Goal: Information Seeking & Learning: Learn about a topic

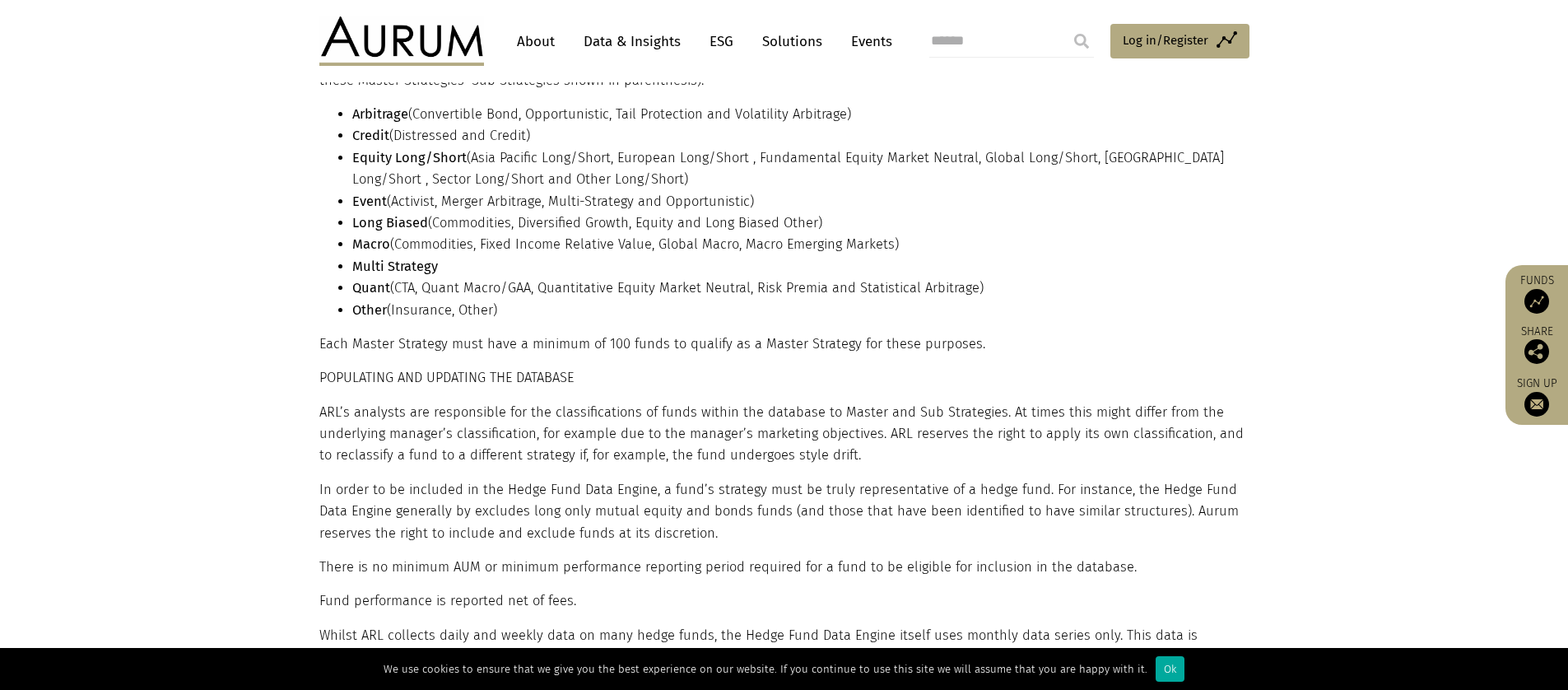
scroll to position [184, 0]
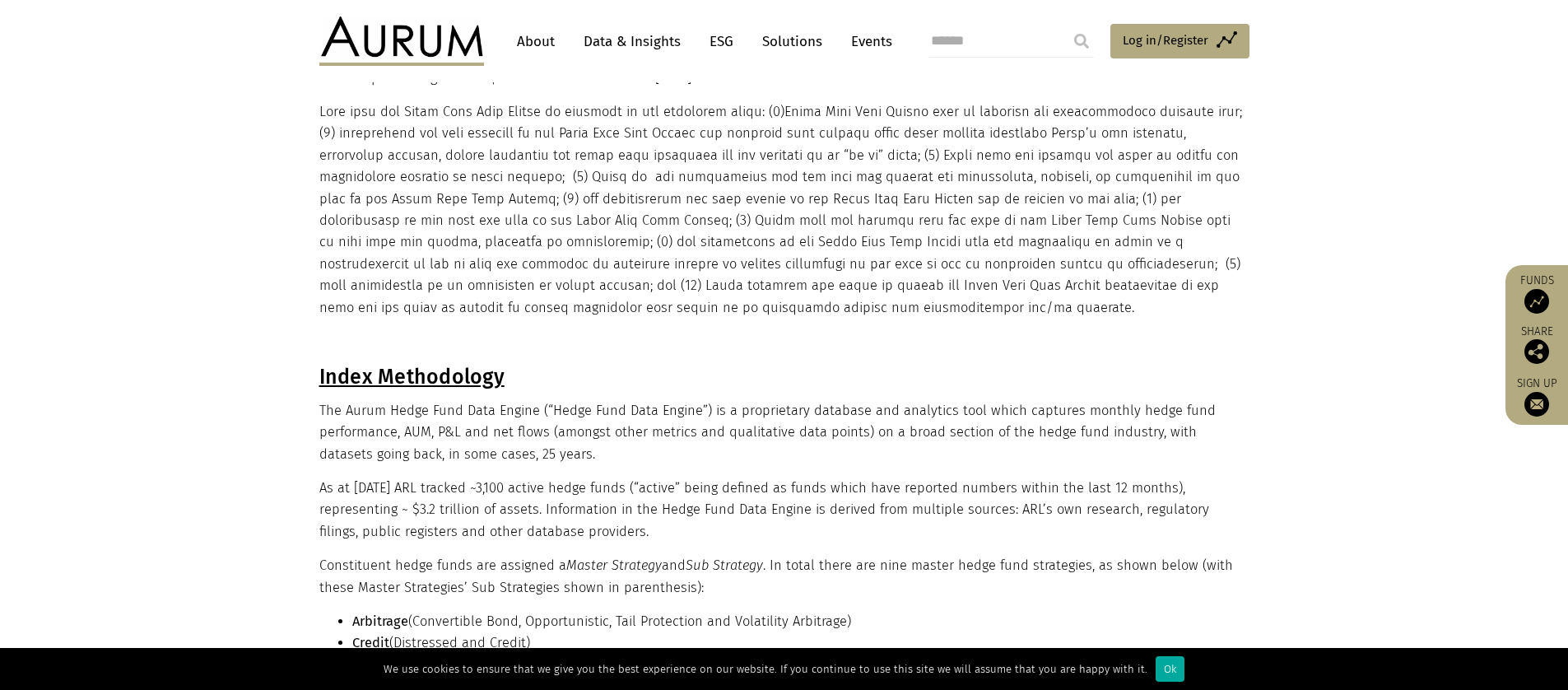
click at [534, 34] on link "About" at bounding box center [536, 42] width 54 height 31
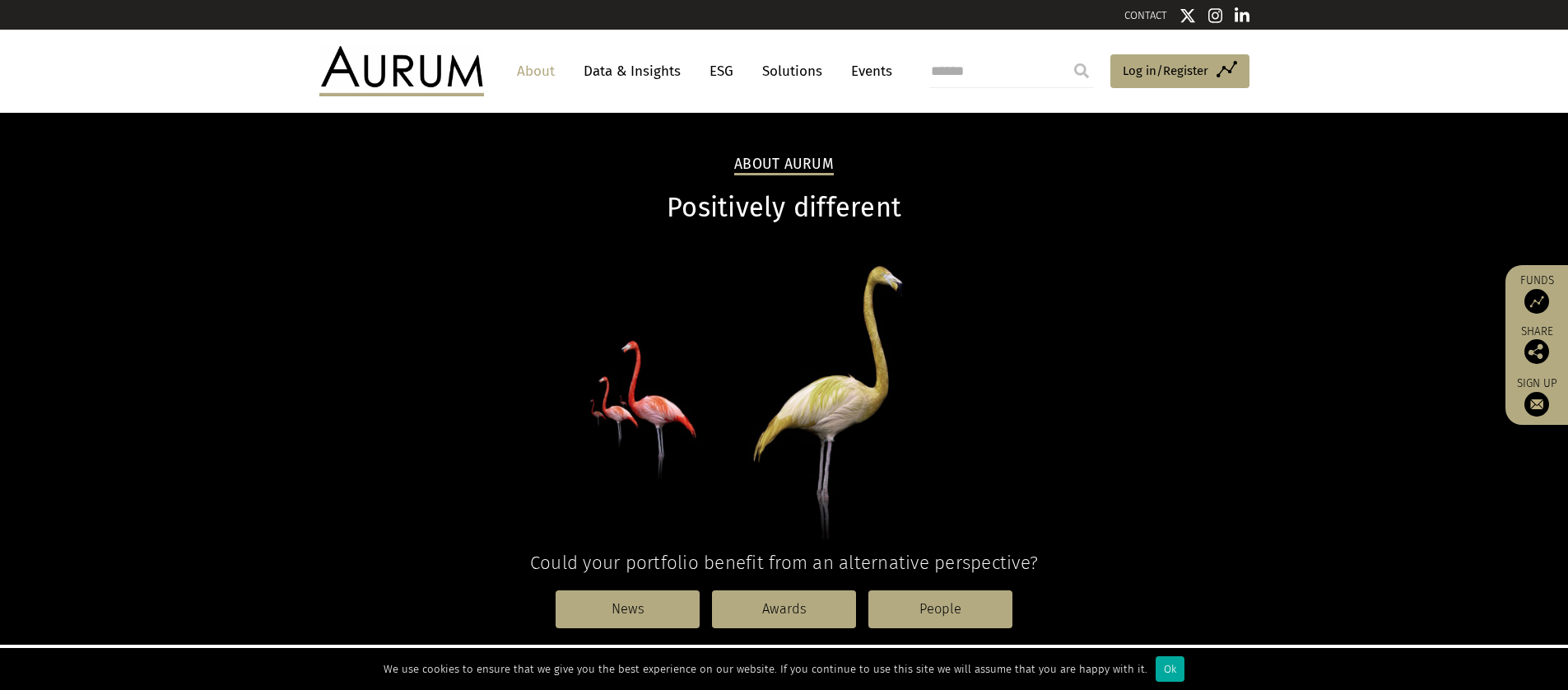
click at [770, 67] on link "Solutions" at bounding box center [791, 71] width 76 height 31
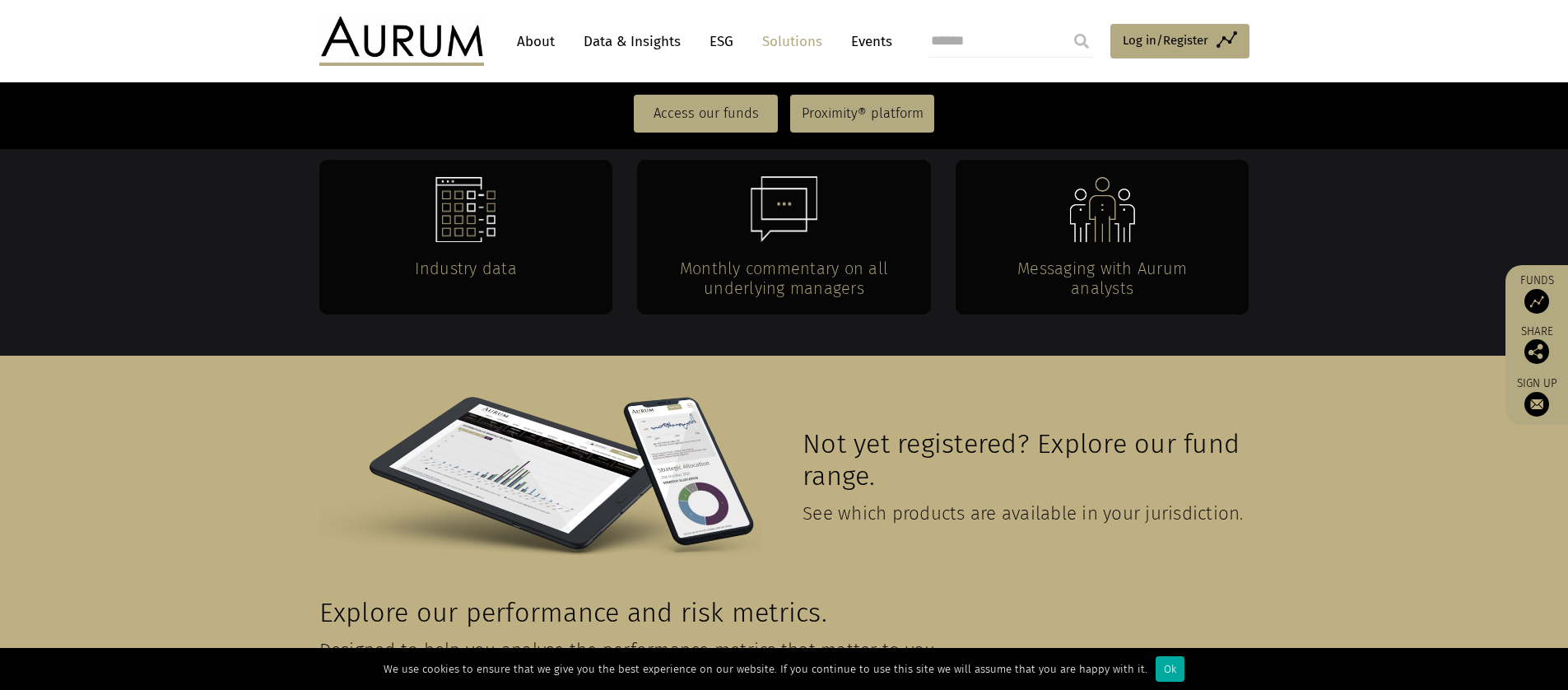
scroll to position [3684, 0]
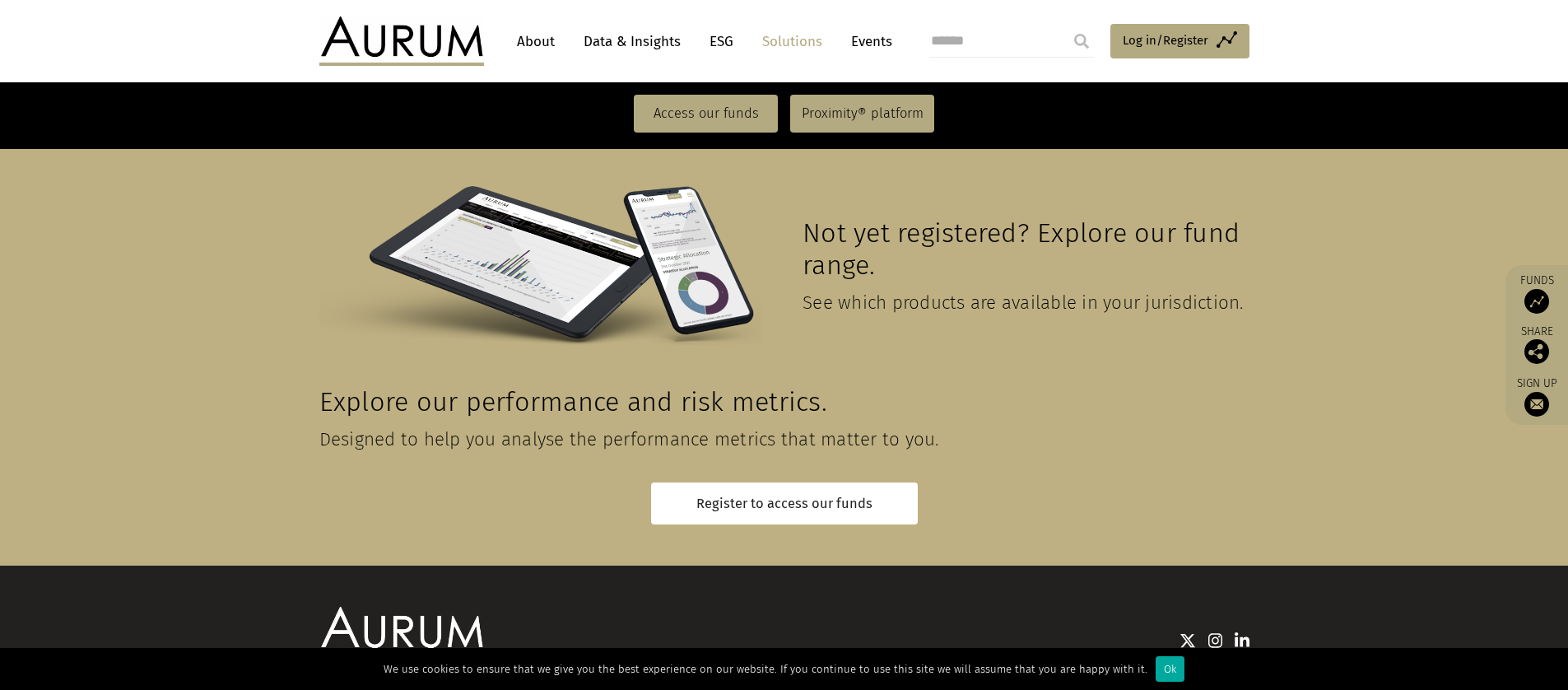
click at [623, 45] on link "Data & Insights" at bounding box center [631, 42] width 114 height 31
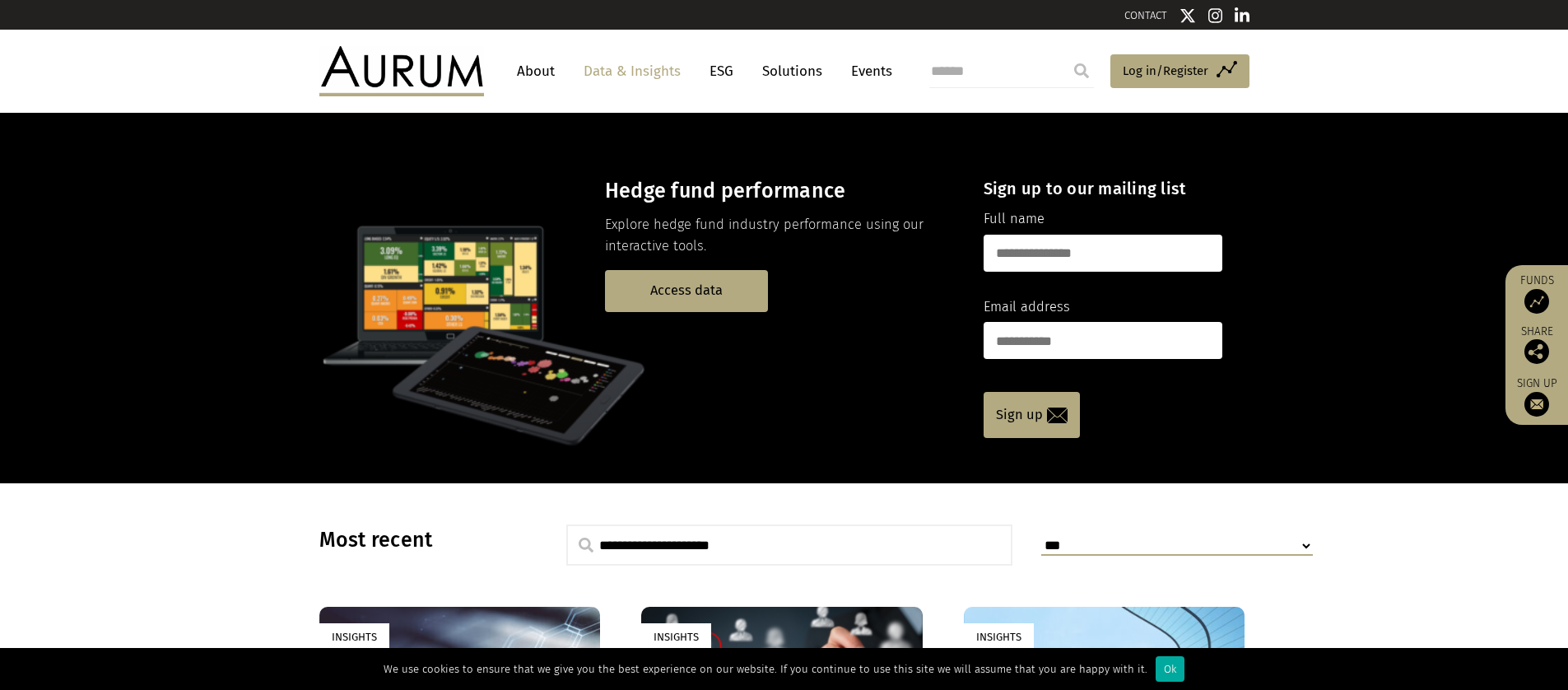
click at [864, 69] on link "Events" at bounding box center [867, 71] width 49 height 31
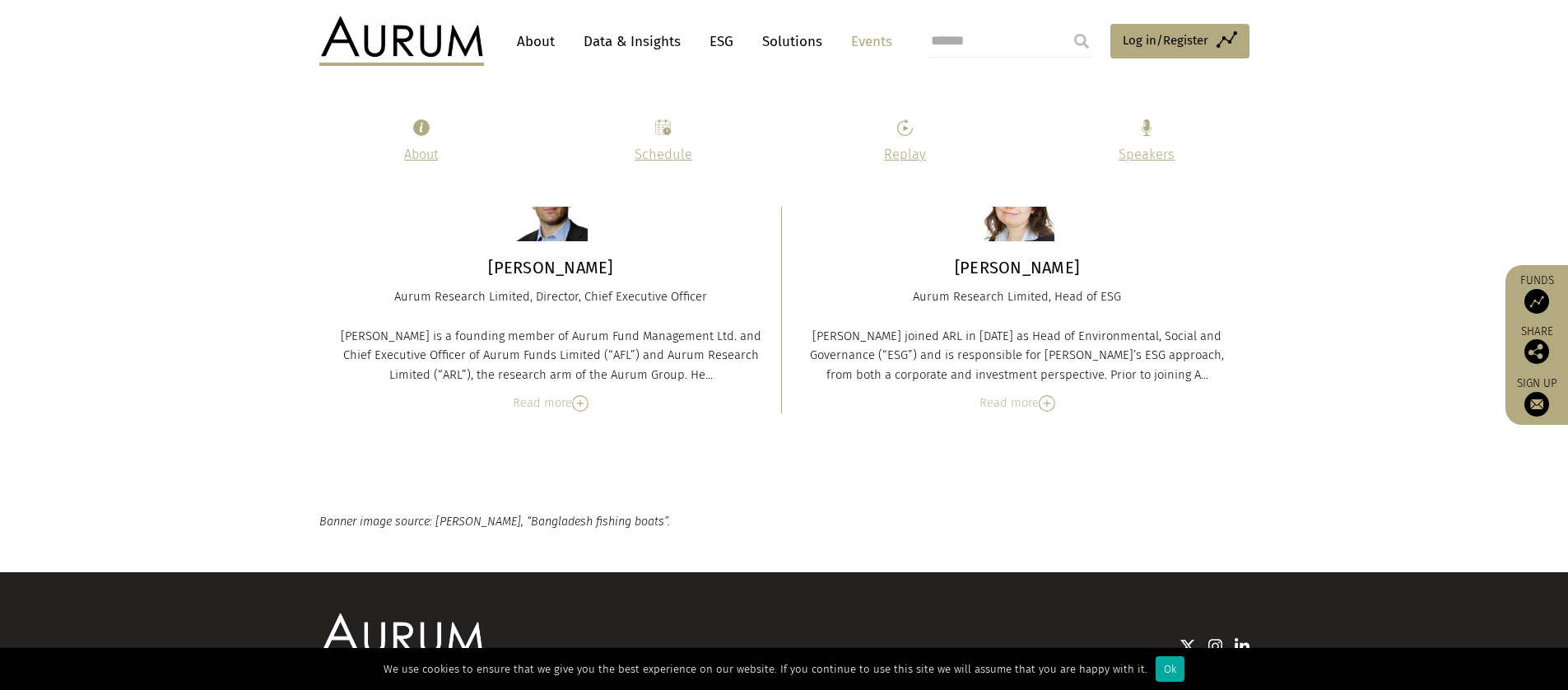
scroll to position [8033, 0]
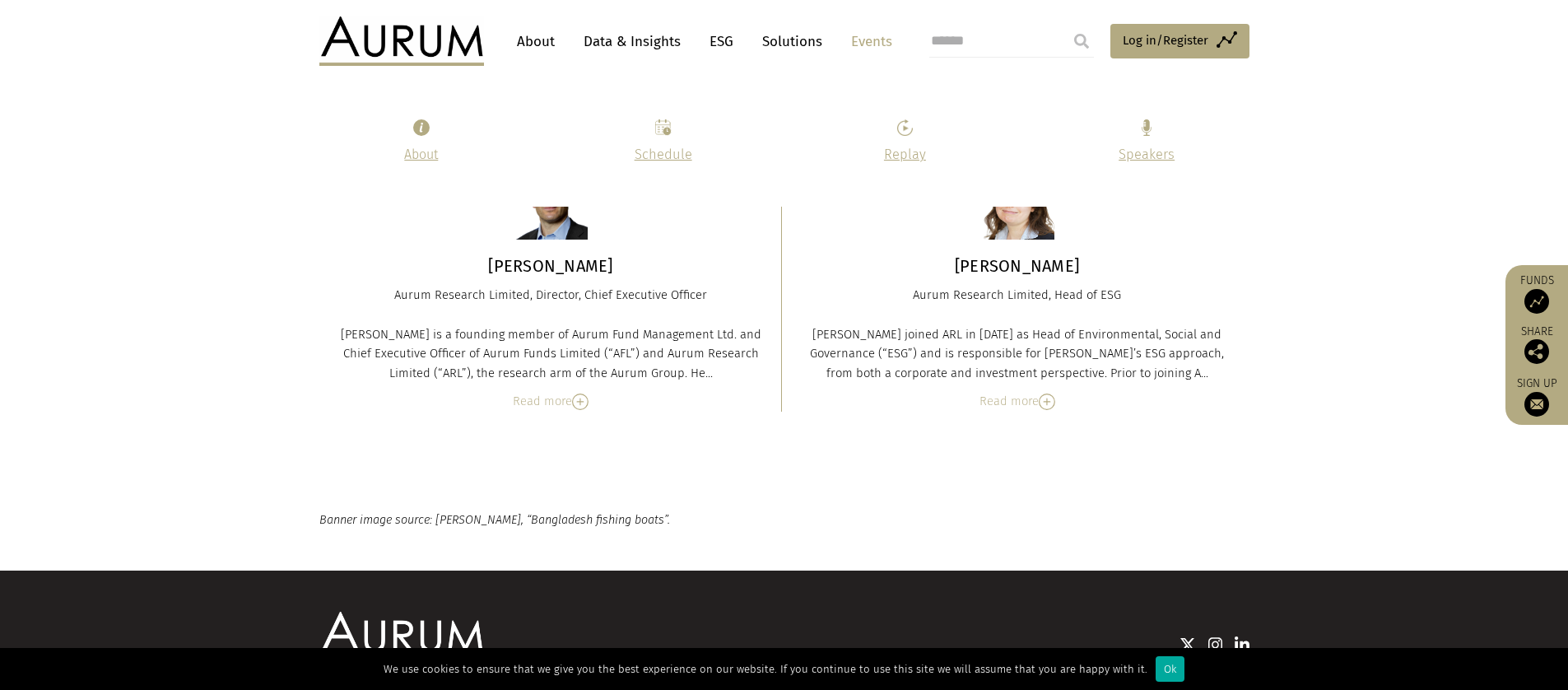
click at [578, 393] on img at bounding box center [580, 401] width 17 height 17
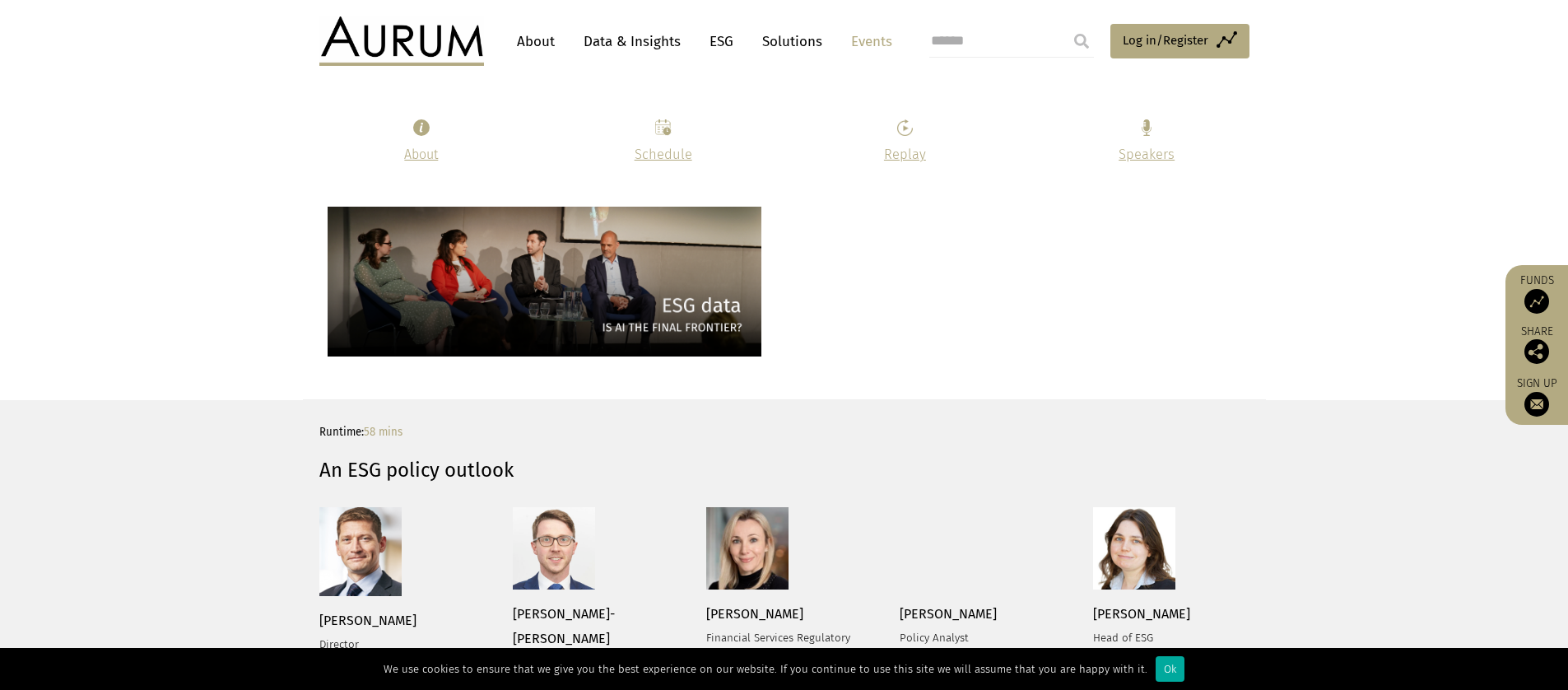
scroll to position [3937, 0]
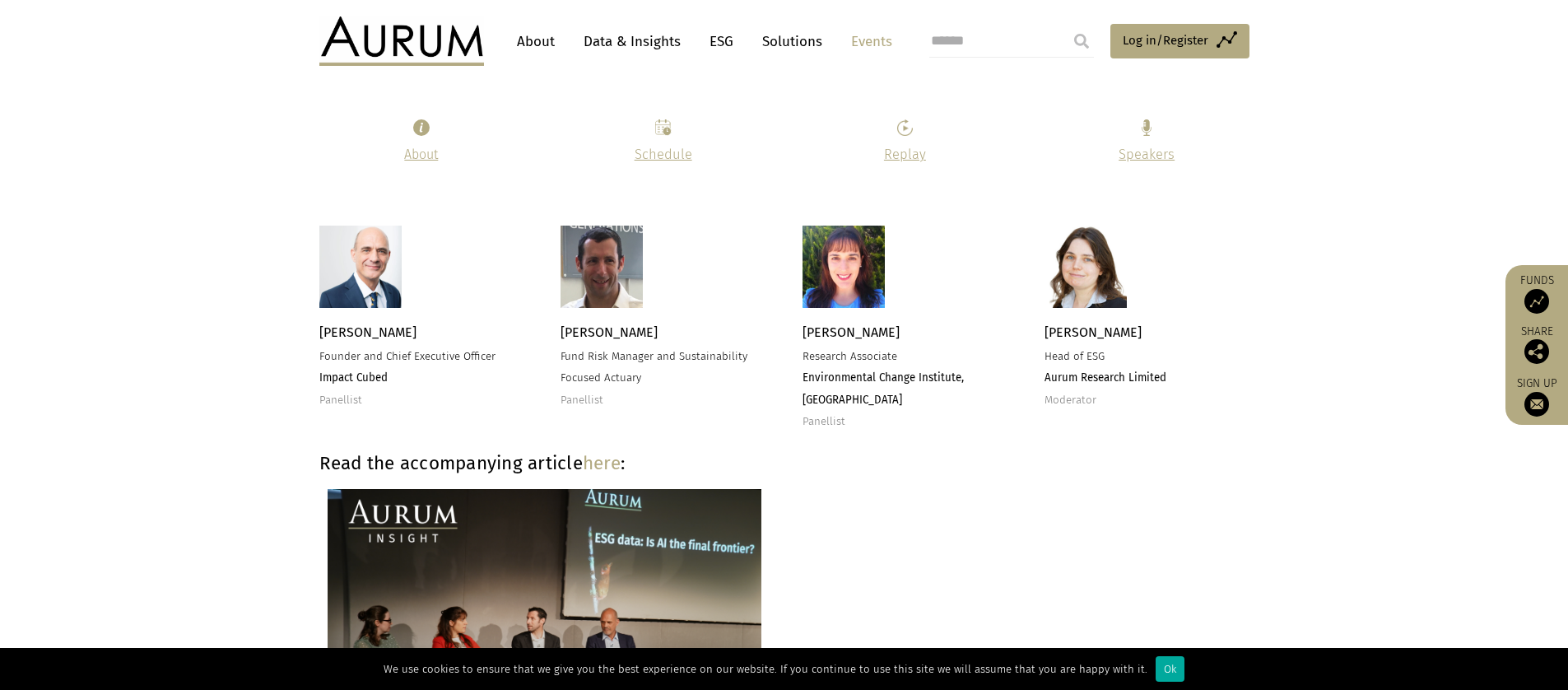
click at [854, 29] on link "Events" at bounding box center [867, 42] width 49 height 31
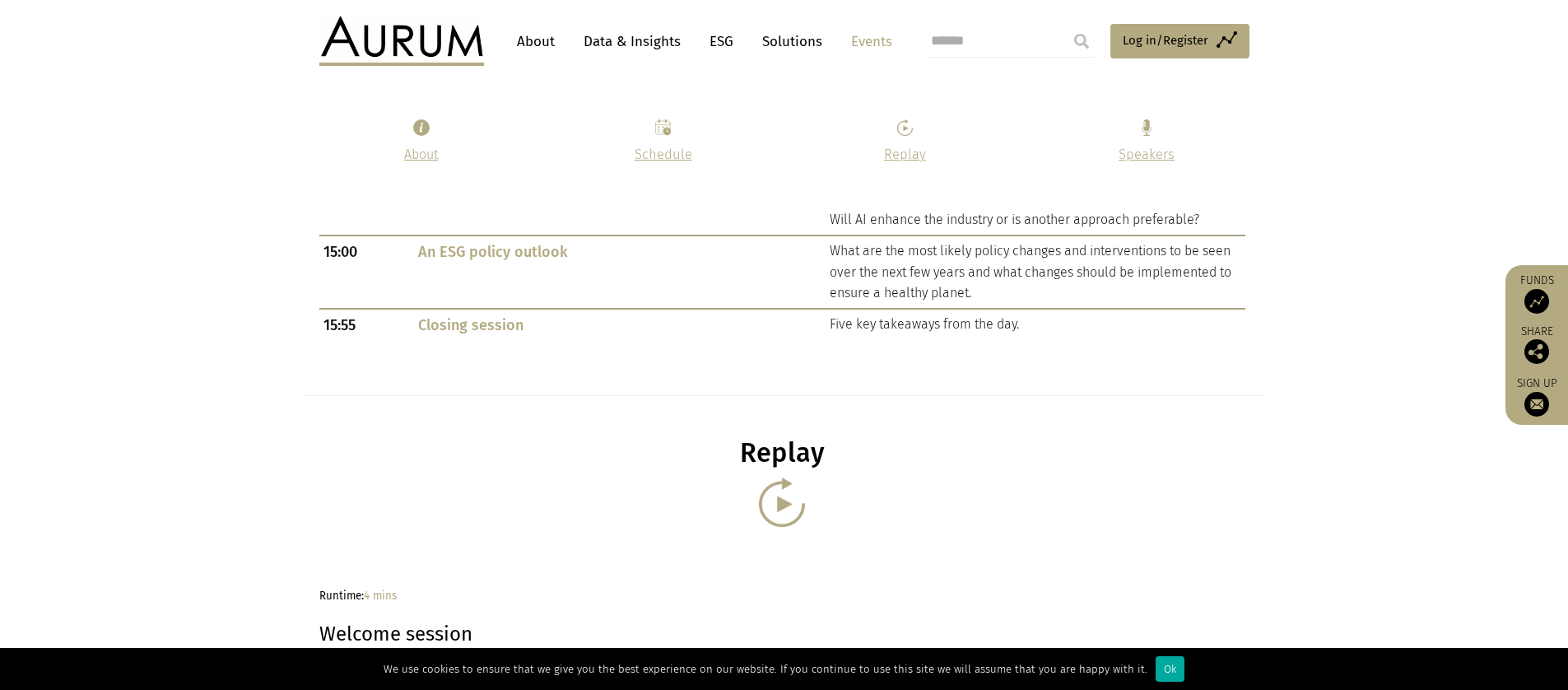
scroll to position [1389, 0]
